Goal: Information Seeking & Learning: Learn about a topic

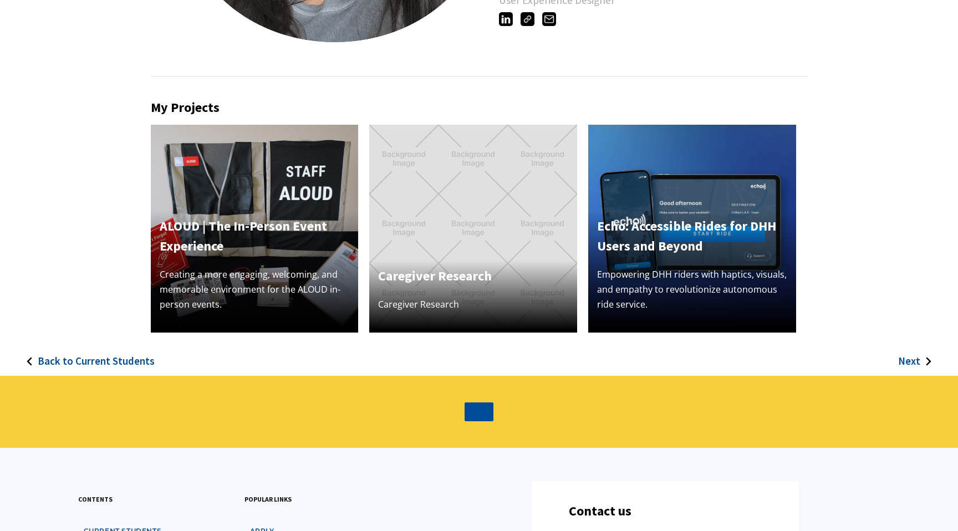
click at [662, 189] on img at bounding box center [692, 229] width 208 height 208
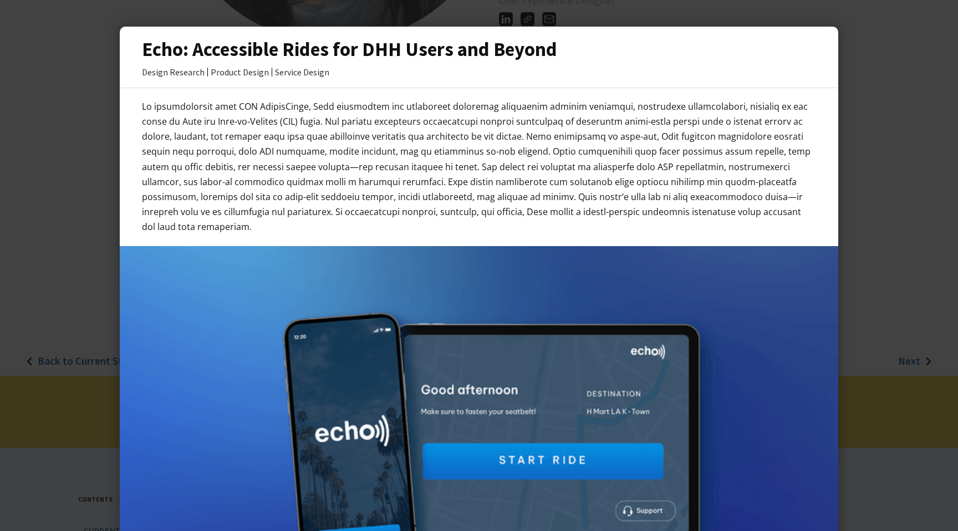
click at [412, 48] on h3 "Echo: Accessible Rides for DHH Users and Beyond" at bounding box center [479, 49] width 674 height 23
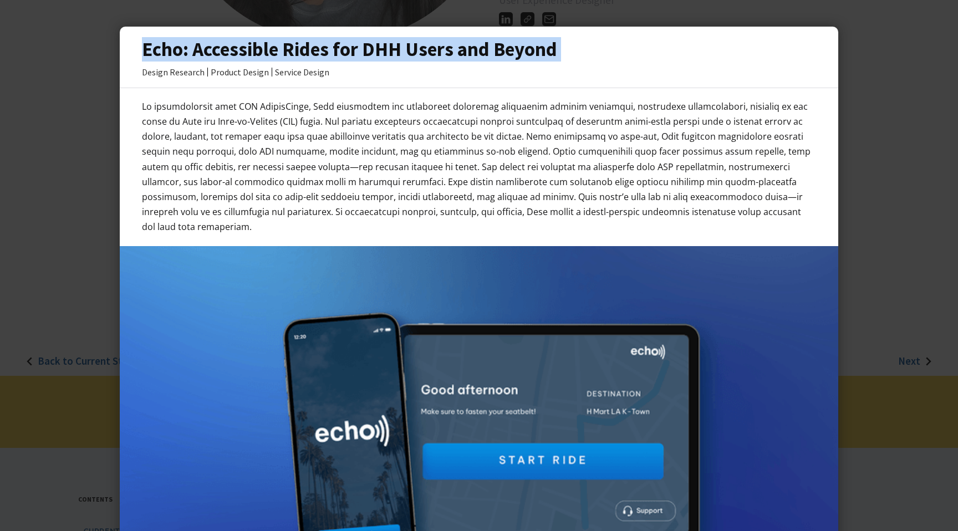
click at [412, 48] on h3 "Echo: Accessible Rides for DHH Users and Beyond" at bounding box center [479, 49] width 674 height 23
copy h3 "Echo: Accessible Rides for DHH Users and Beyond"
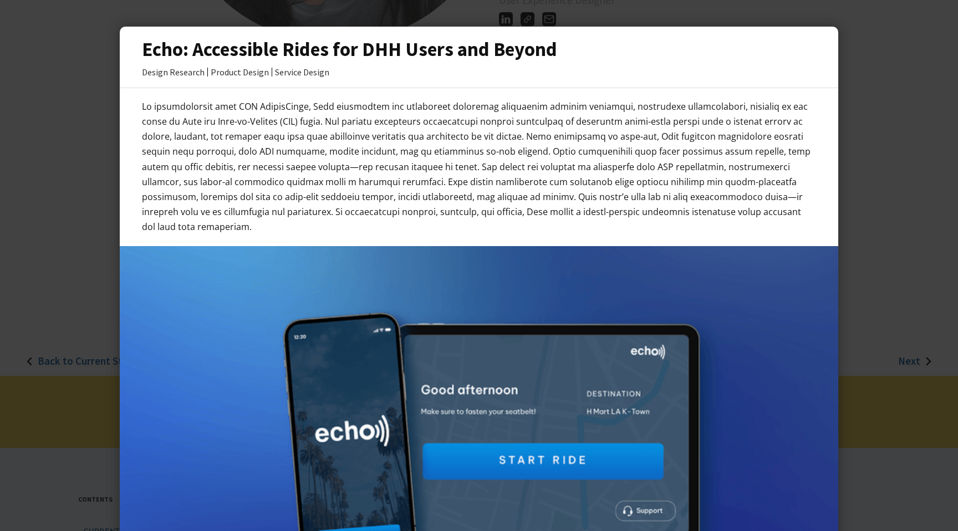
click at [52, 219] on div at bounding box center [479, 265] width 958 height 531
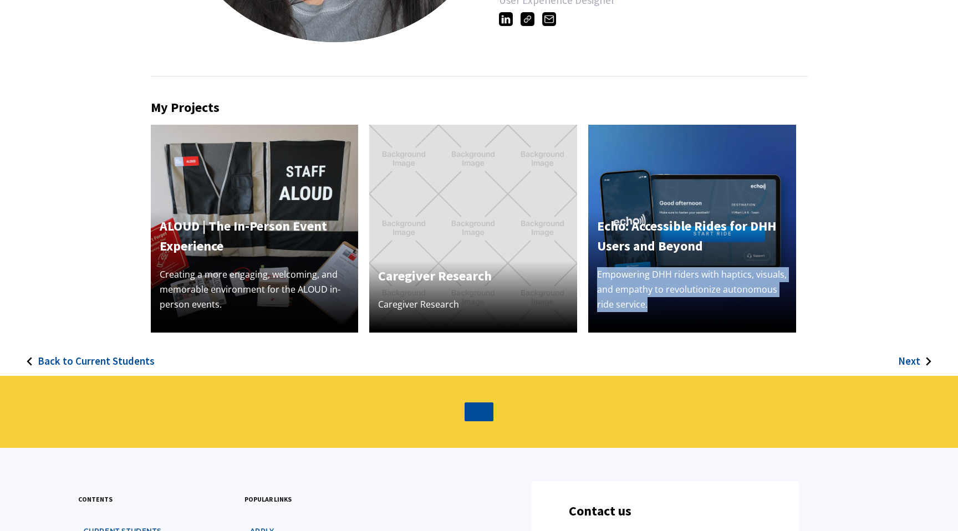
drag, startPoint x: 597, startPoint y: 273, endPoint x: 652, endPoint y: 319, distance: 71.2
click at [652, 319] on div "Echo: Accessible Rides for DHH Users and Beyond Empowering DHH riders with hapt…" at bounding box center [692, 272] width 208 height 122
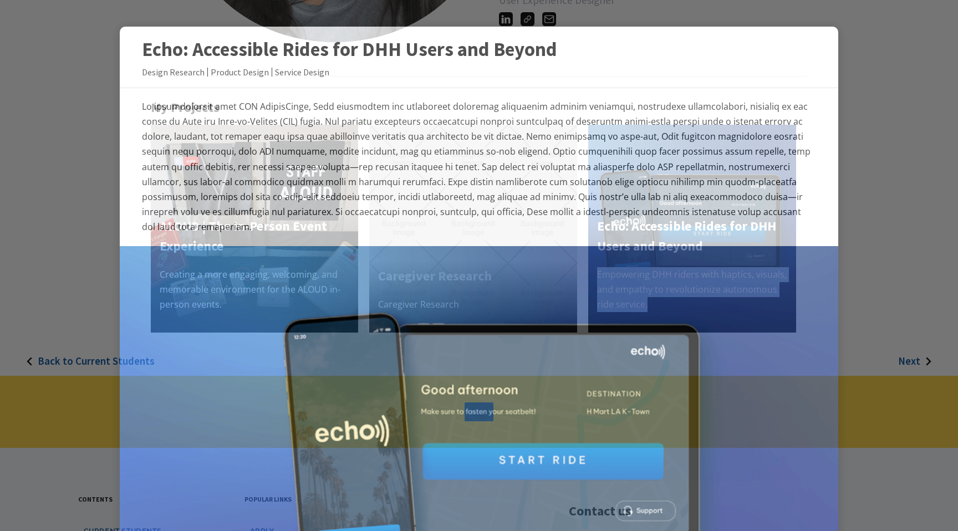
copy p "Empowering DHH riders with haptics, visuals, and empathy to revolutionize auton…"
